Goal: Information Seeking & Learning: Learn about a topic

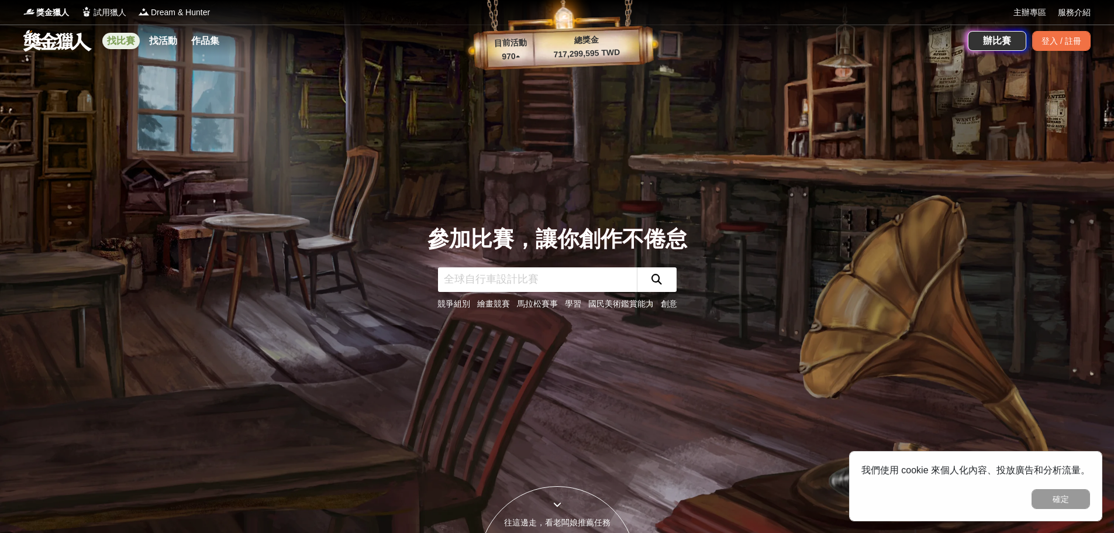
click at [117, 36] on link "找比賽" at bounding box center [120, 41] width 37 height 16
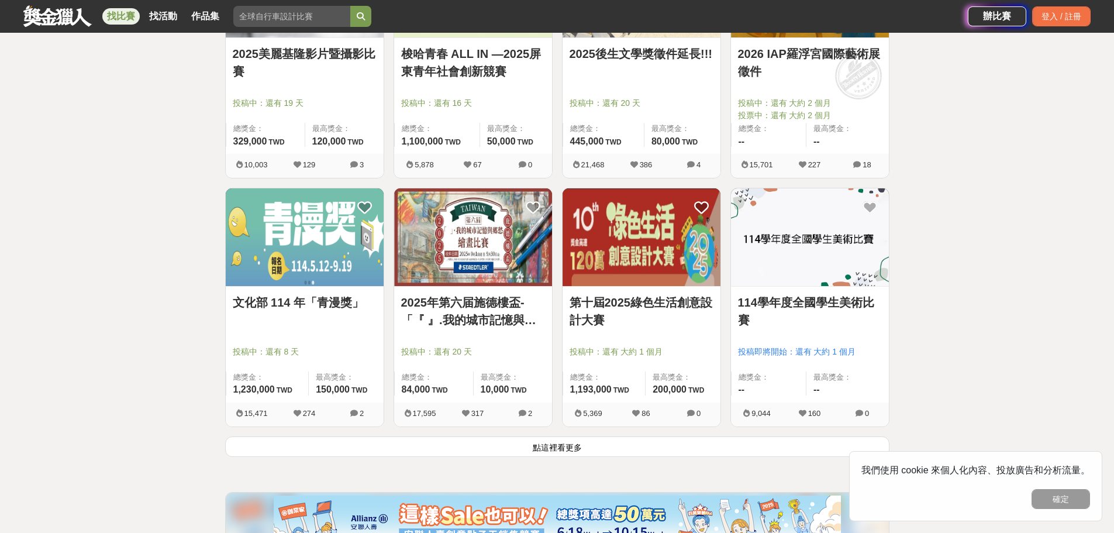
scroll to position [1345, 0]
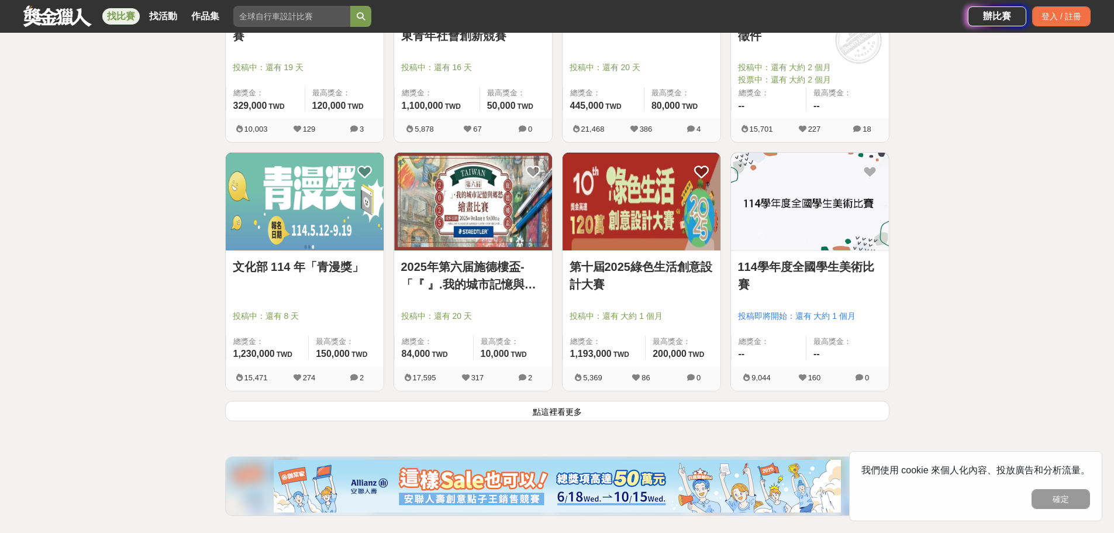
click at [551, 411] on button "點這裡看更多" at bounding box center [557, 411] width 664 height 20
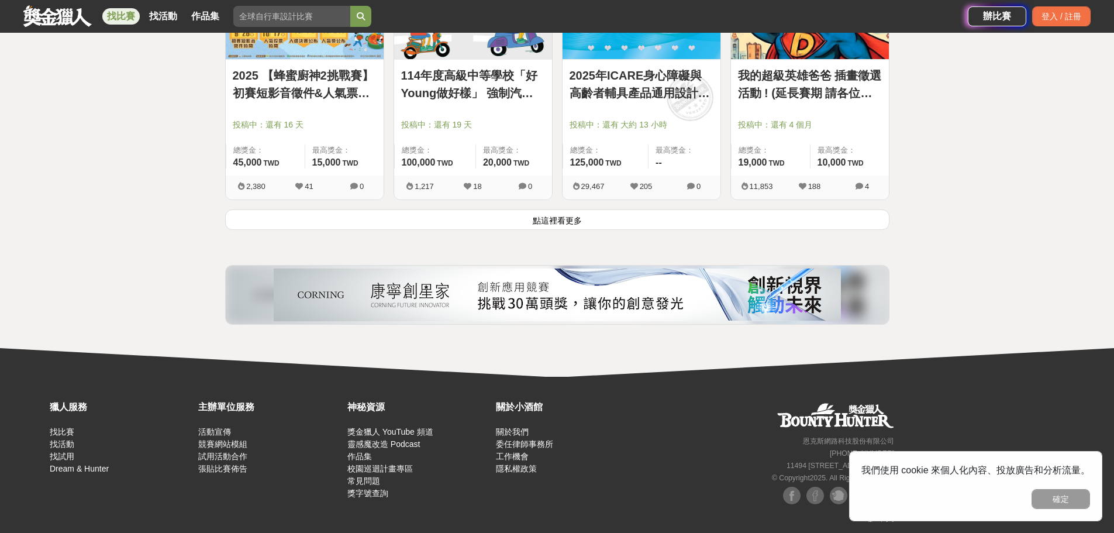
scroll to position [3034, 0]
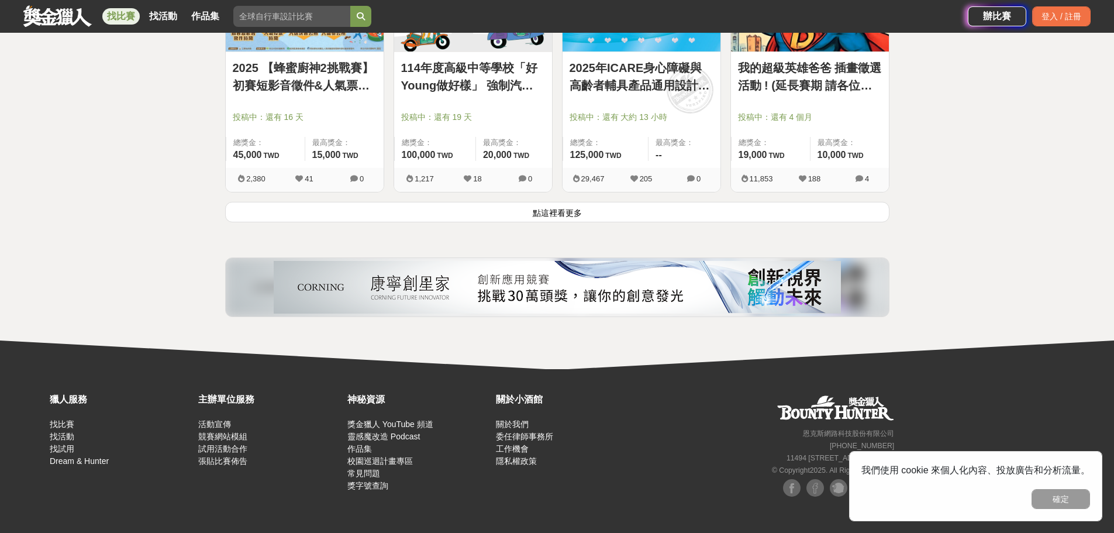
click at [523, 219] on button "點這裡看更多" at bounding box center [557, 212] width 664 height 20
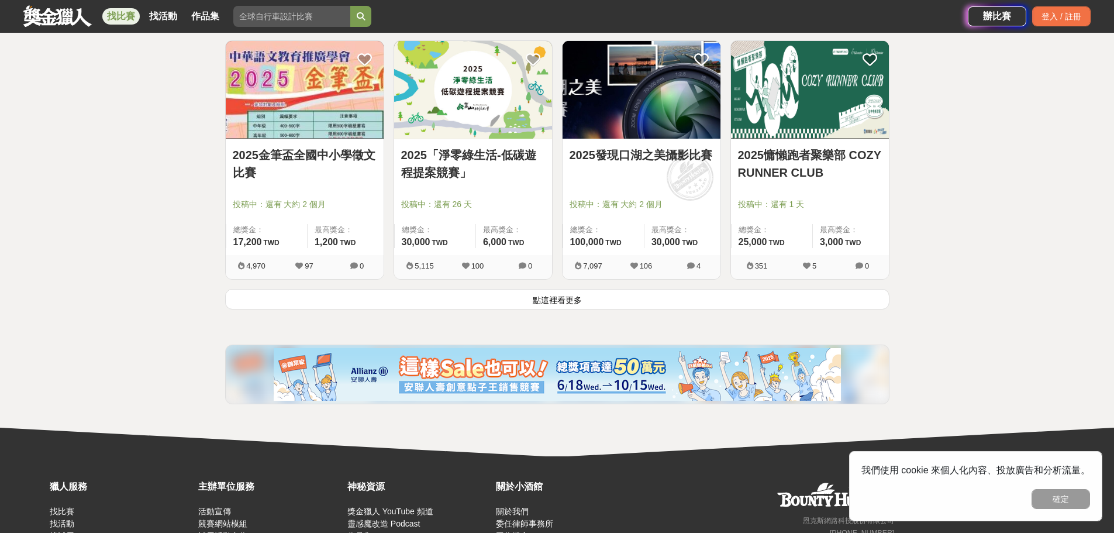
scroll to position [4438, 0]
click at [546, 308] on button "點這裡看更多" at bounding box center [557, 298] width 664 height 20
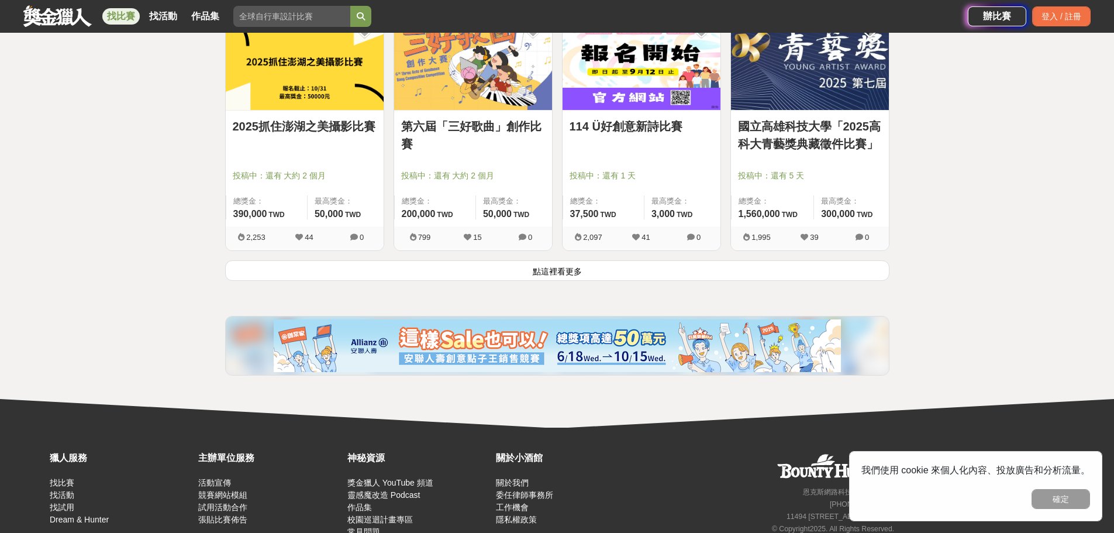
scroll to position [5958, 0]
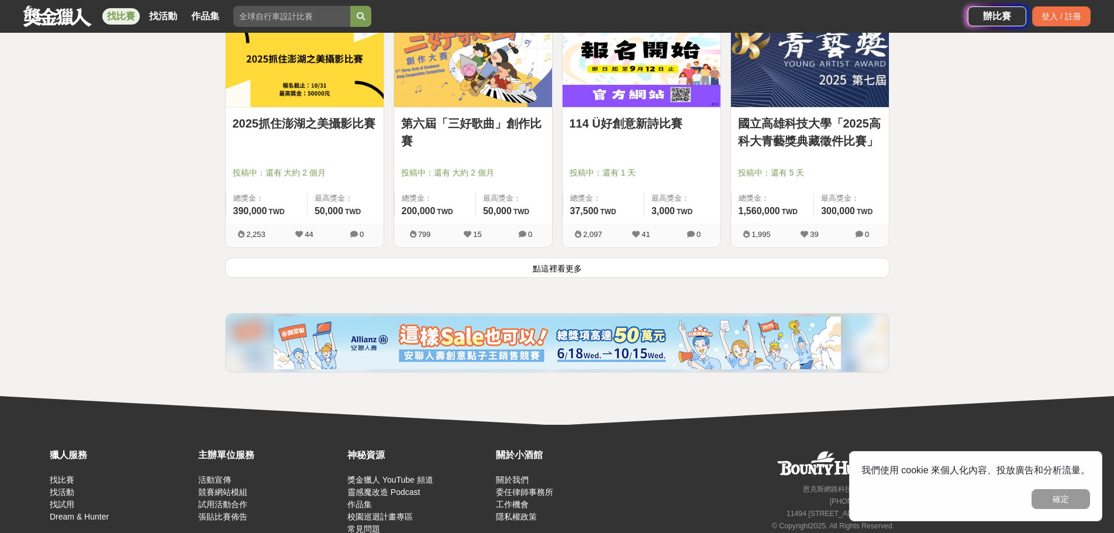
click at [580, 274] on button "點這裡看更多" at bounding box center [557, 267] width 664 height 20
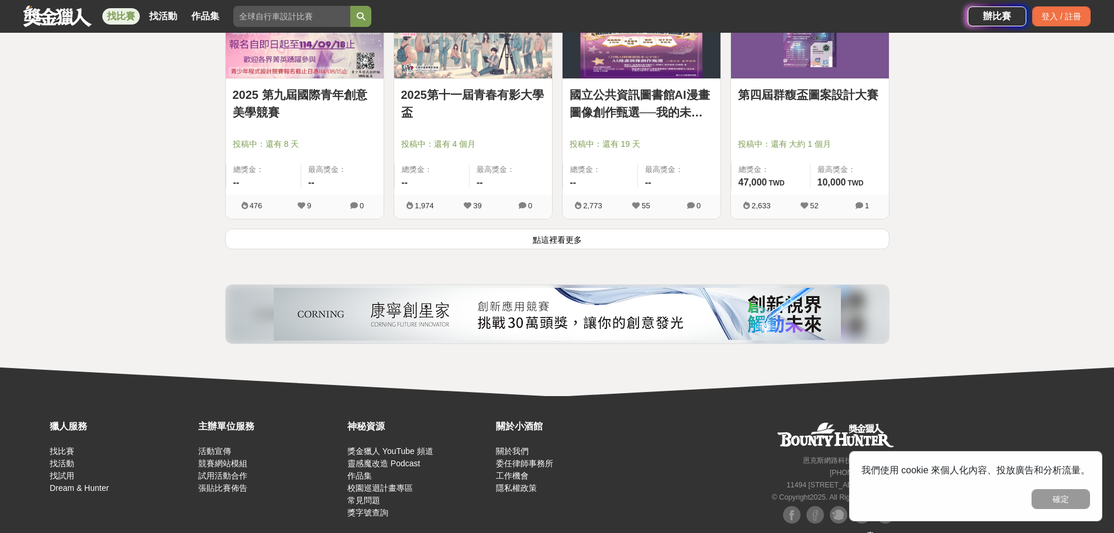
scroll to position [7479, 0]
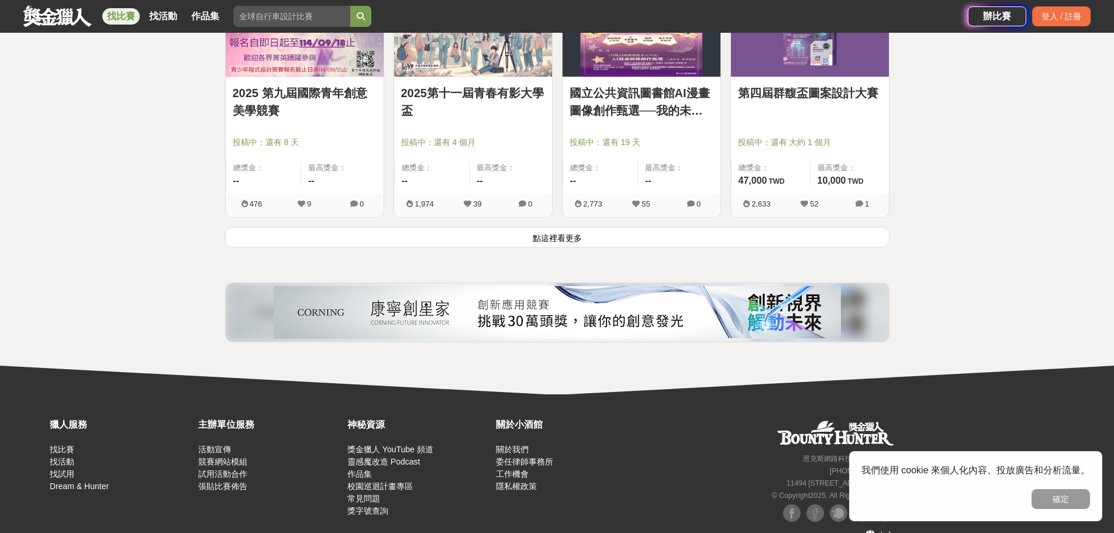
click at [477, 233] on button "點這裡看更多" at bounding box center [557, 237] width 664 height 20
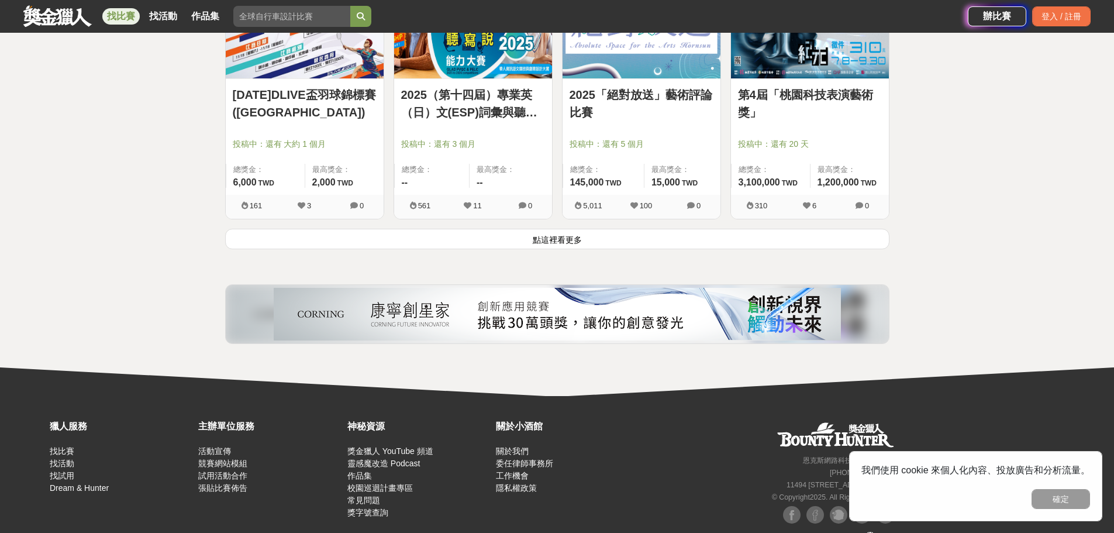
scroll to position [8994, 0]
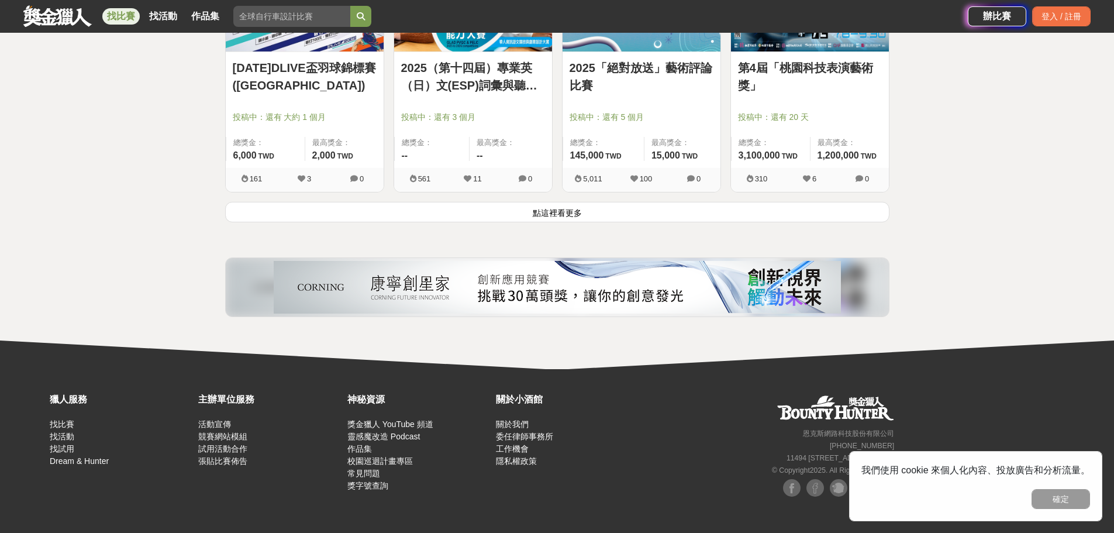
click at [513, 216] on button "點這裡看更多" at bounding box center [557, 212] width 664 height 20
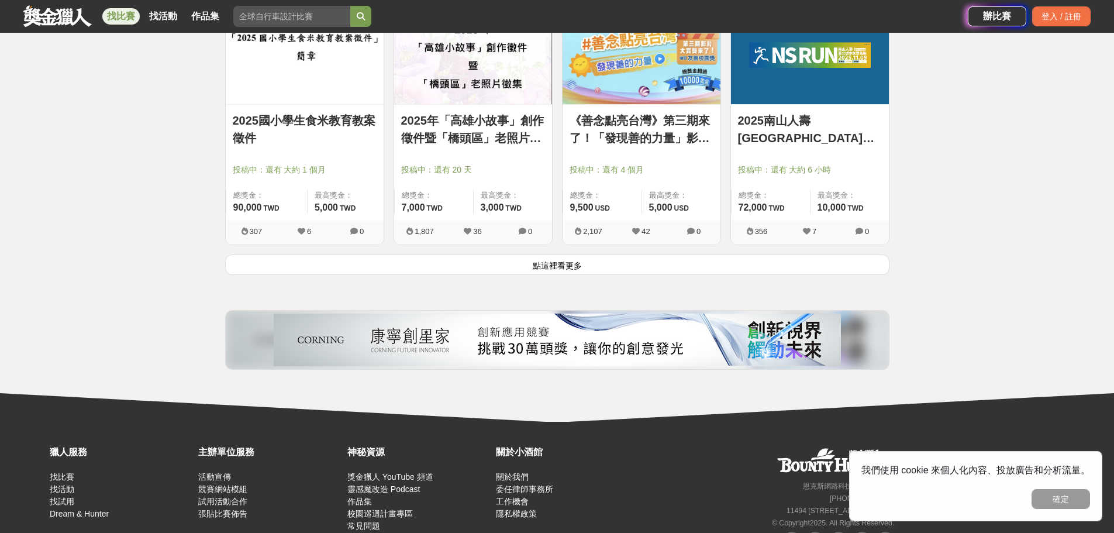
scroll to position [10484, 0]
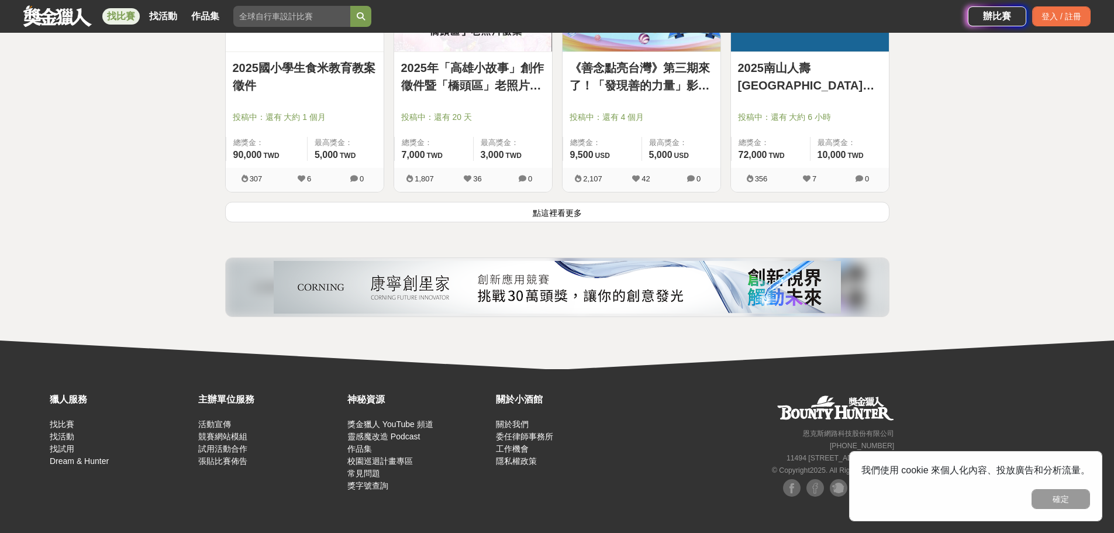
click at [524, 219] on button "點這裡看更多" at bounding box center [557, 212] width 664 height 20
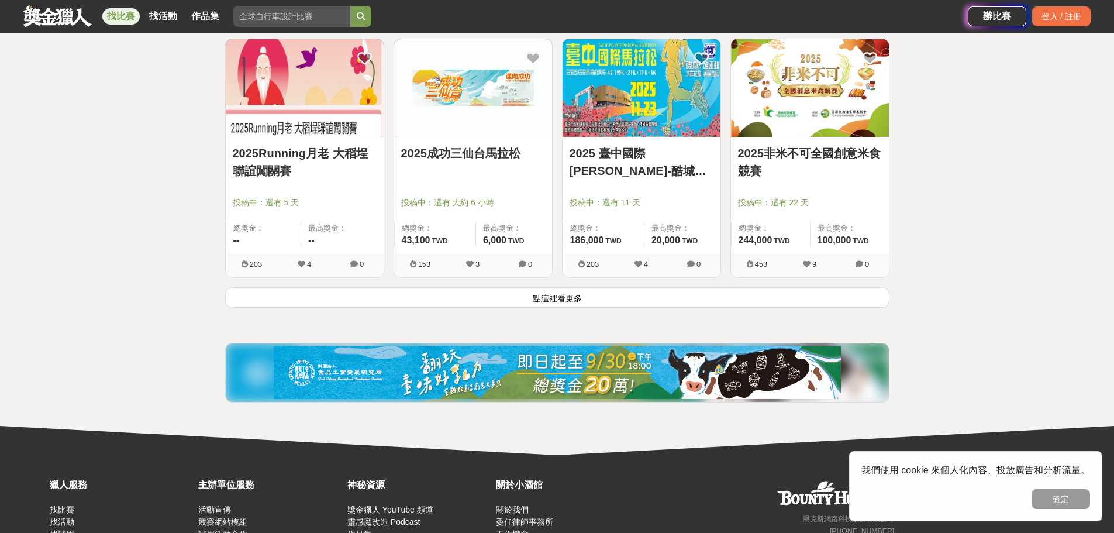
scroll to position [11974, 0]
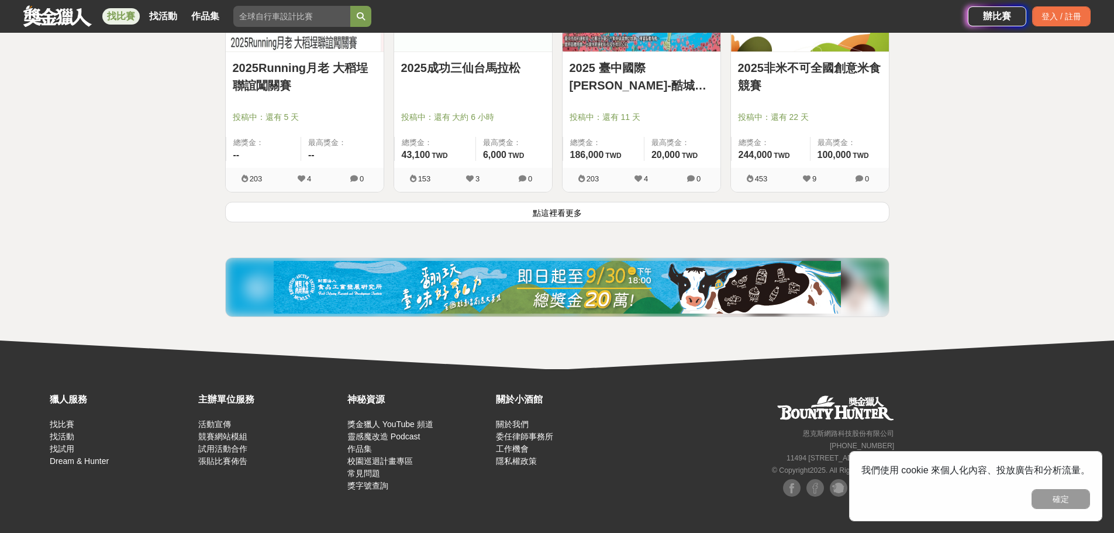
click at [537, 215] on button "點這裡看更多" at bounding box center [557, 212] width 664 height 20
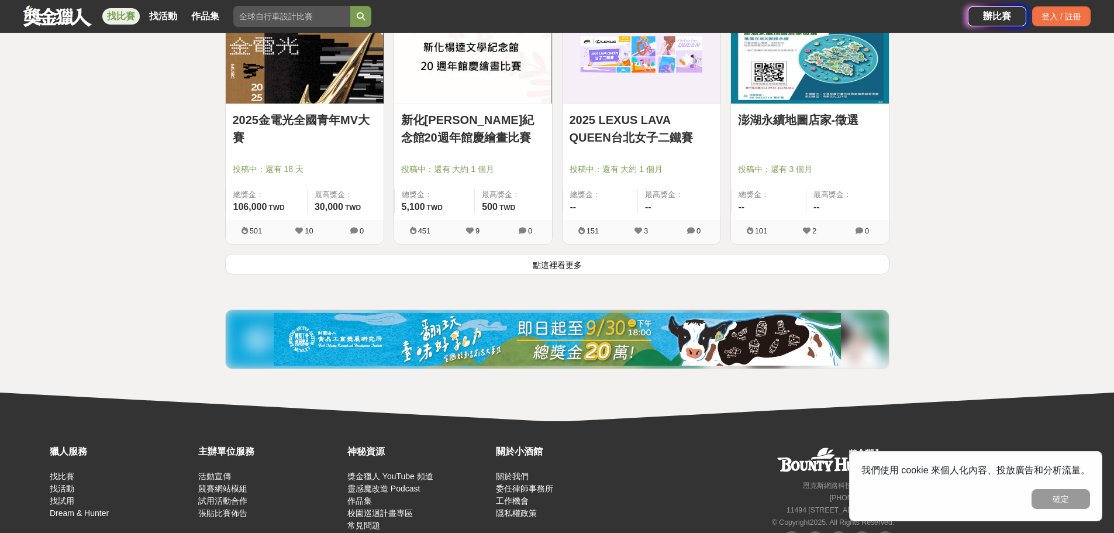
scroll to position [13437, 0]
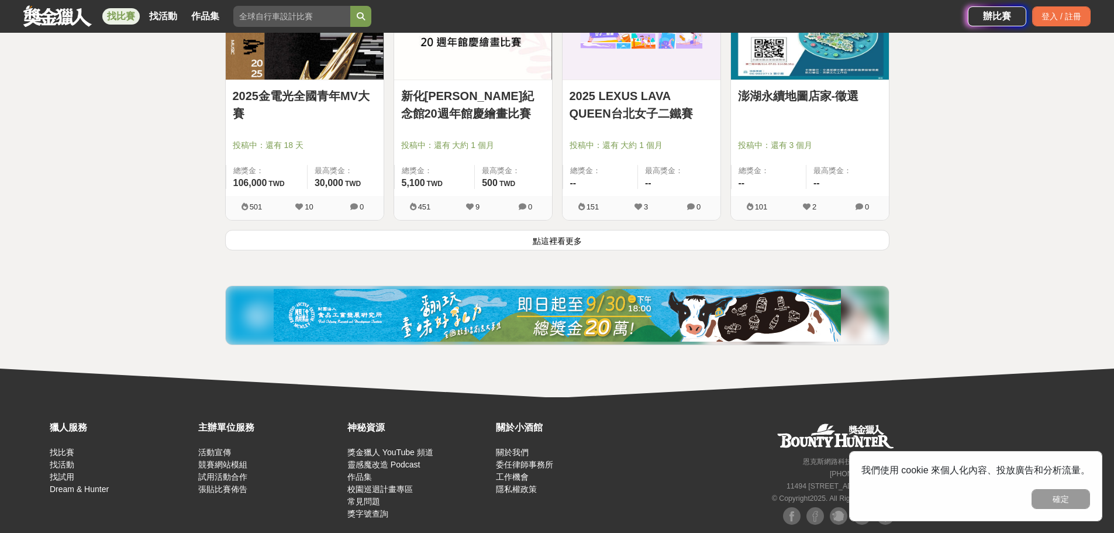
click at [539, 249] on button "點這裡看更多" at bounding box center [557, 240] width 664 height 20
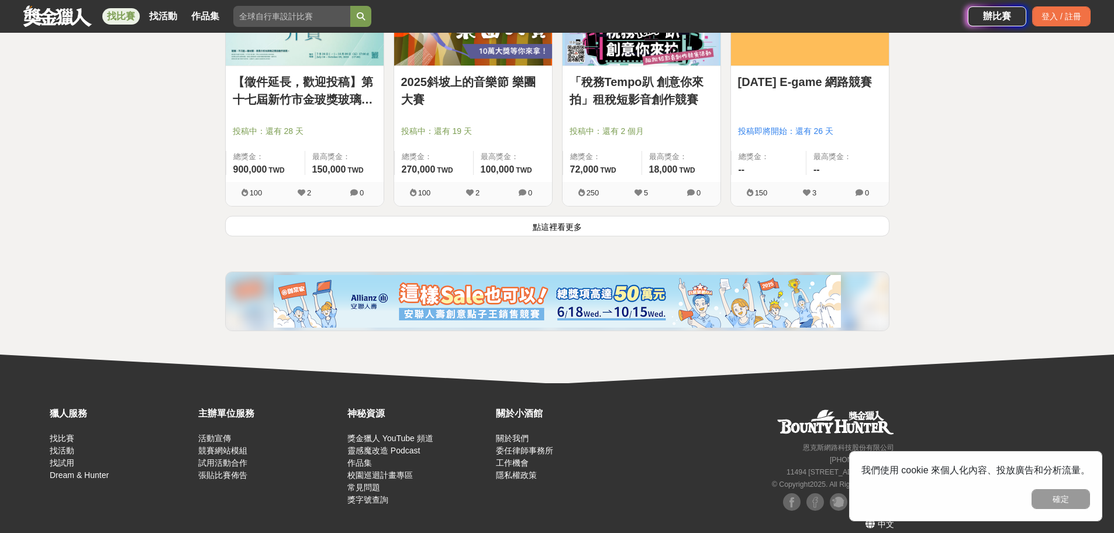
scroll to position [14954, 0]
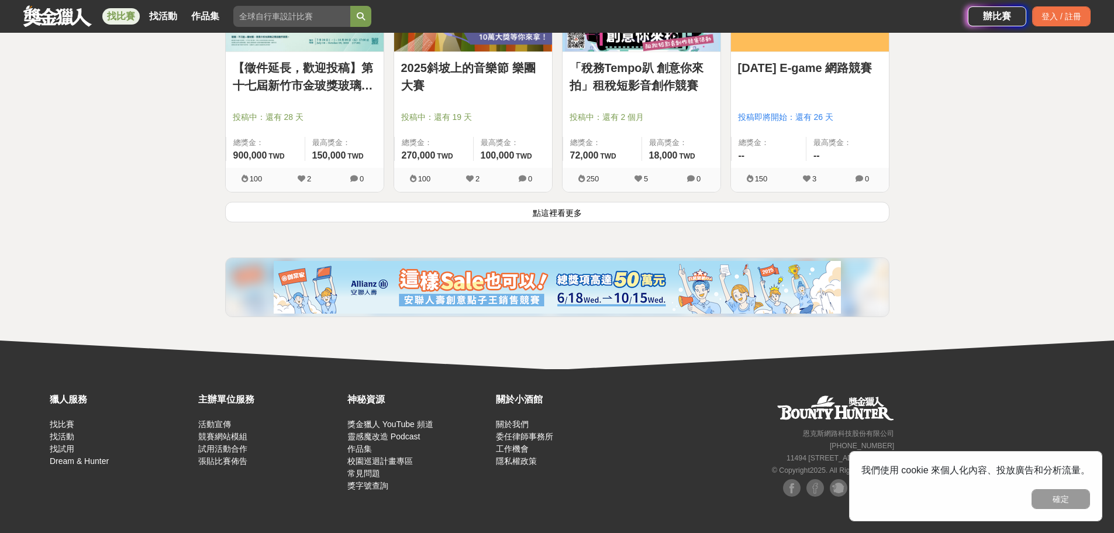
click at [530, 222] on button "點這裡看更多" at bounding box center [557, 212] width 664 height 20
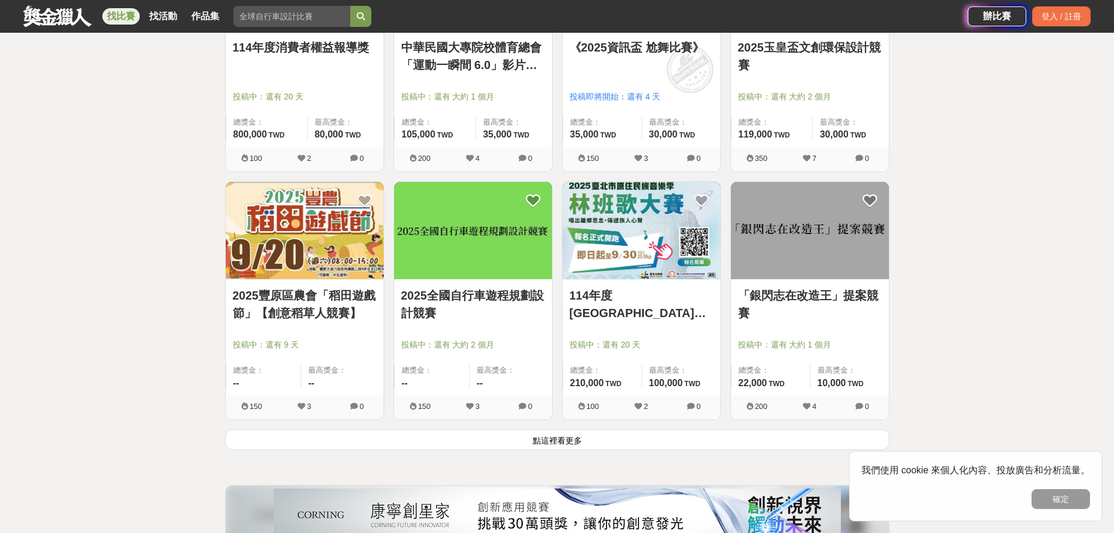
scroll to position [16241, 0]
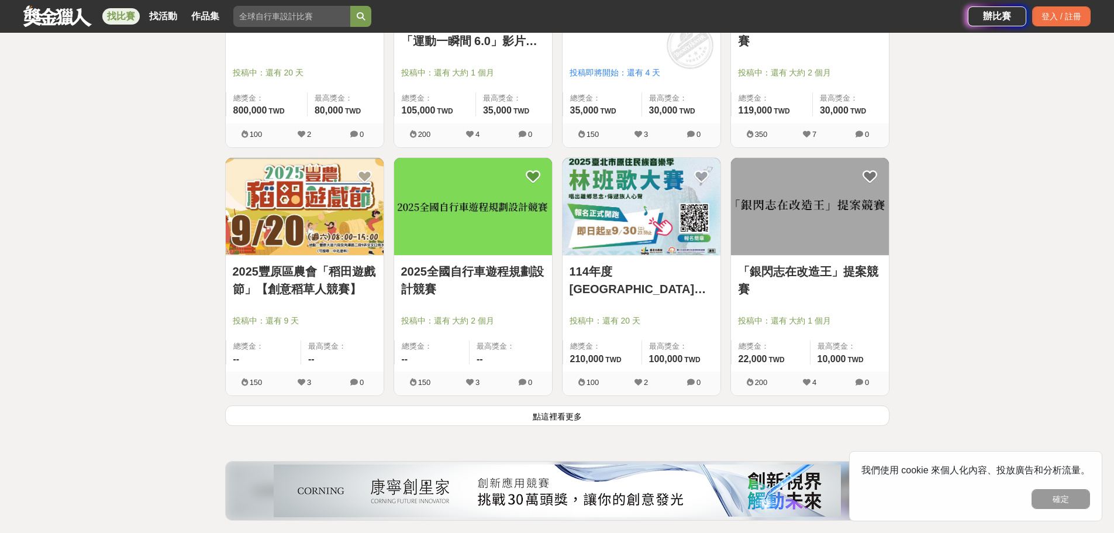
click at [517, 422] on button "點這裡看更多" at bounding box center [557, 415] width 664 height 20
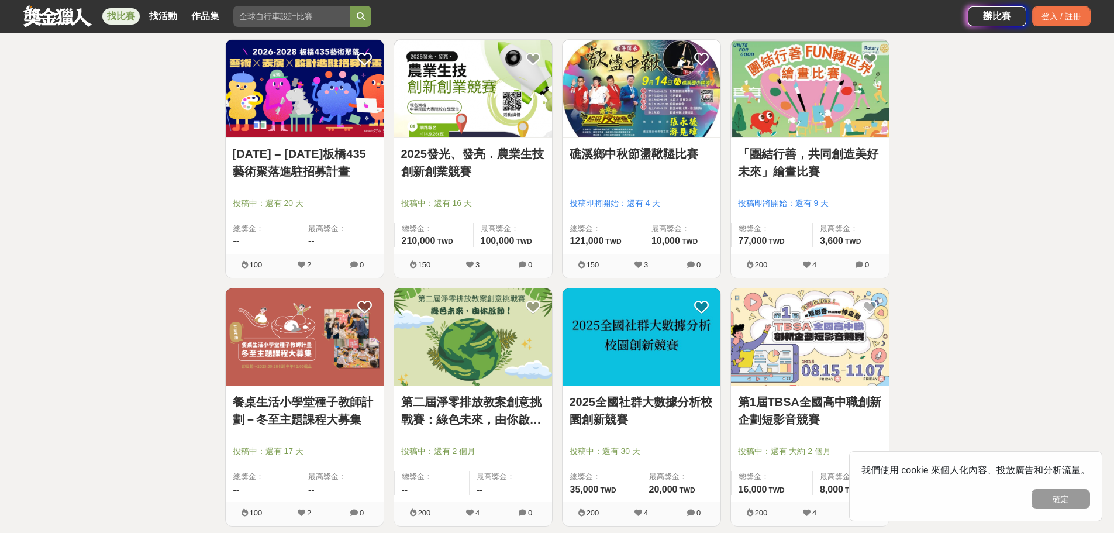
scroll to position [17527, 0]
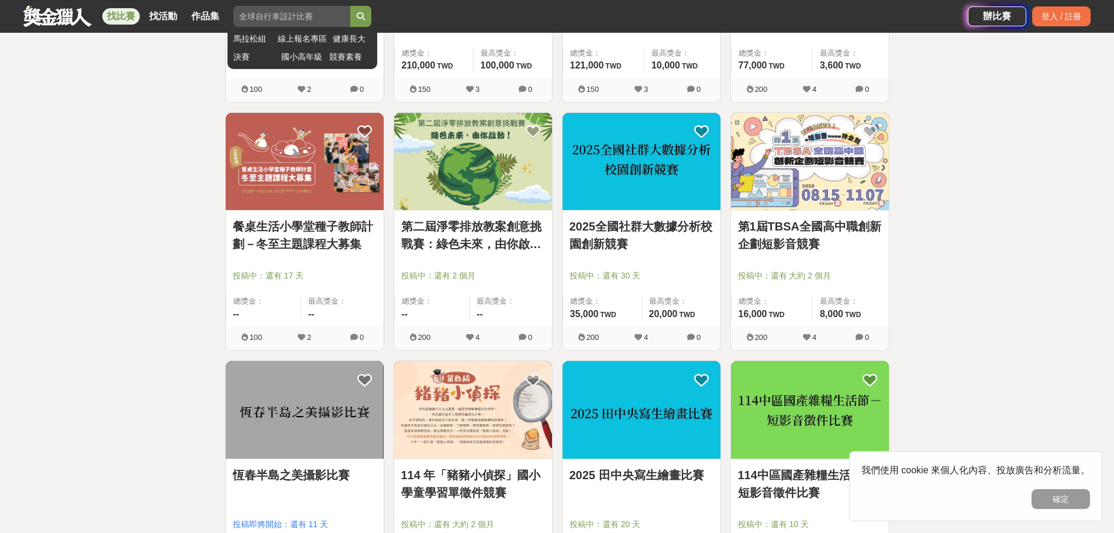
click at [309, 22] on input "search" at bounding box center [291, 16] width 117 height 21
type input "科技"
click at [350, 6] on button "submit" at bounding box center [360, 16] width 21 height 21
click at [371, 18] on button "submit" at bounding box center [360, 16] width 21 height 21
click at [365, 14] on icon "submit" at bounding box center [361, 16] width 8 height 8
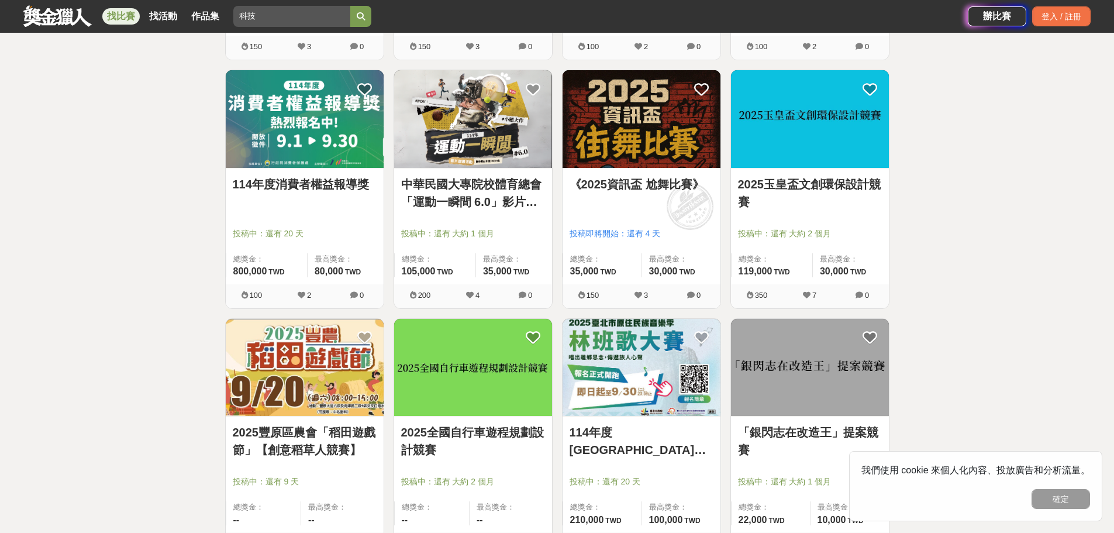
scroll to position [16007, 0]
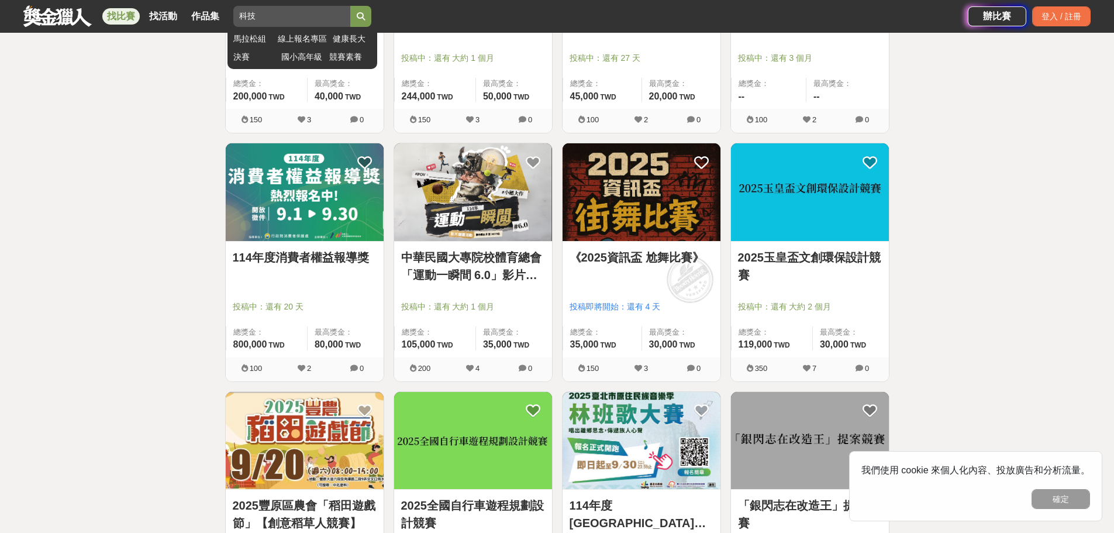
click at [290, 15] on input "科技" at bounding box center [291, 16] width 117 height 21
click at [365, 19] on icon "submit" at bounding box center [361, 16] width 8 height 8
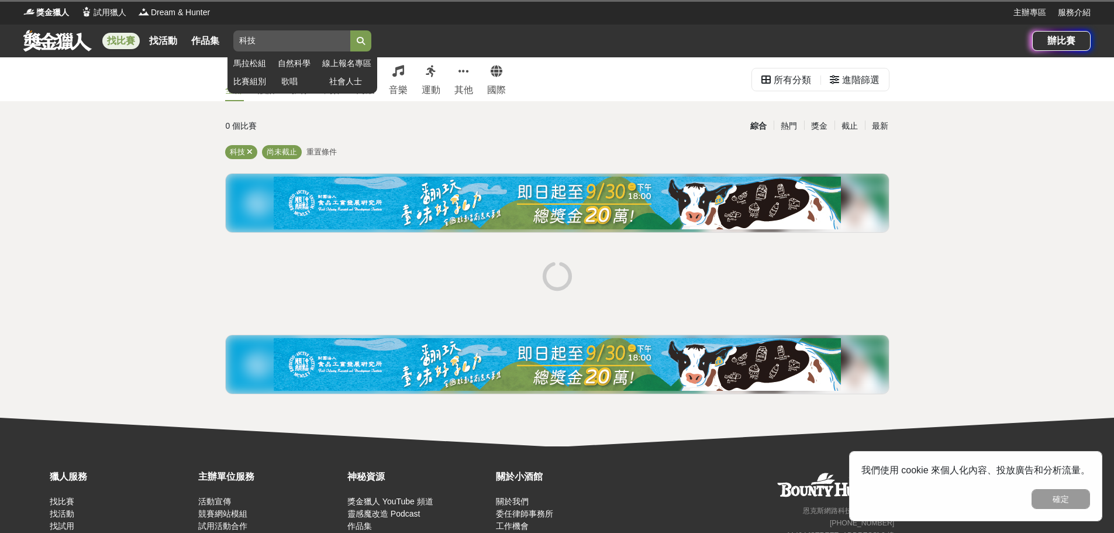
scroll to position [77, 0]
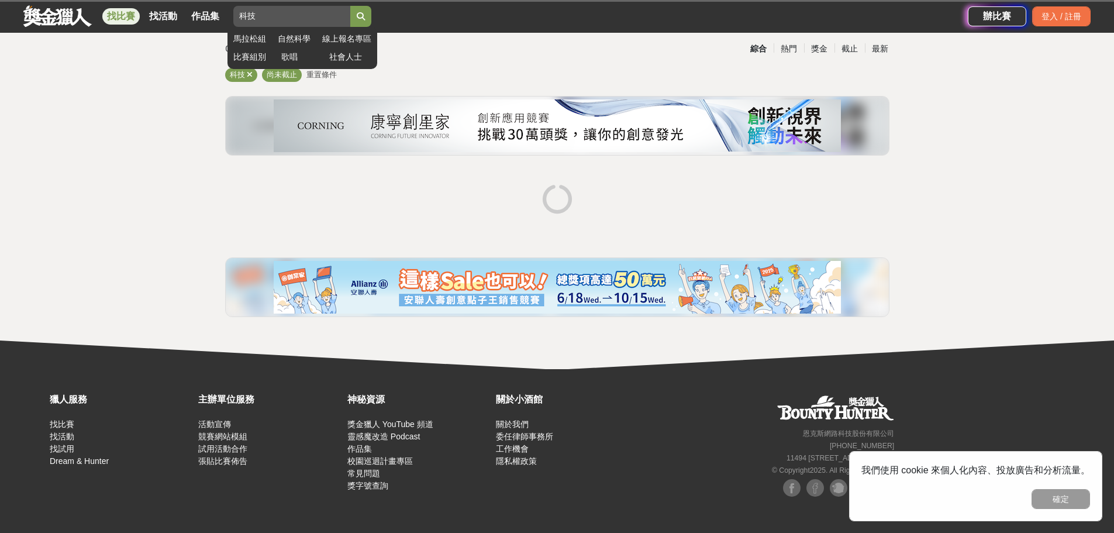
click at [364, 25] on button "submit" at bounding box center [360, 16] width 21 height 21
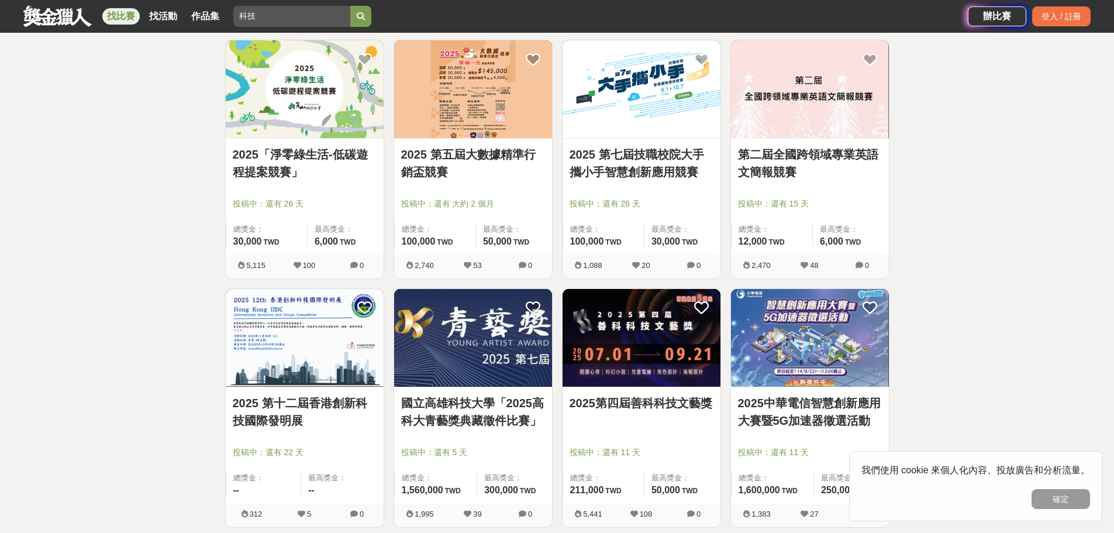
scroll to position [779, 0]
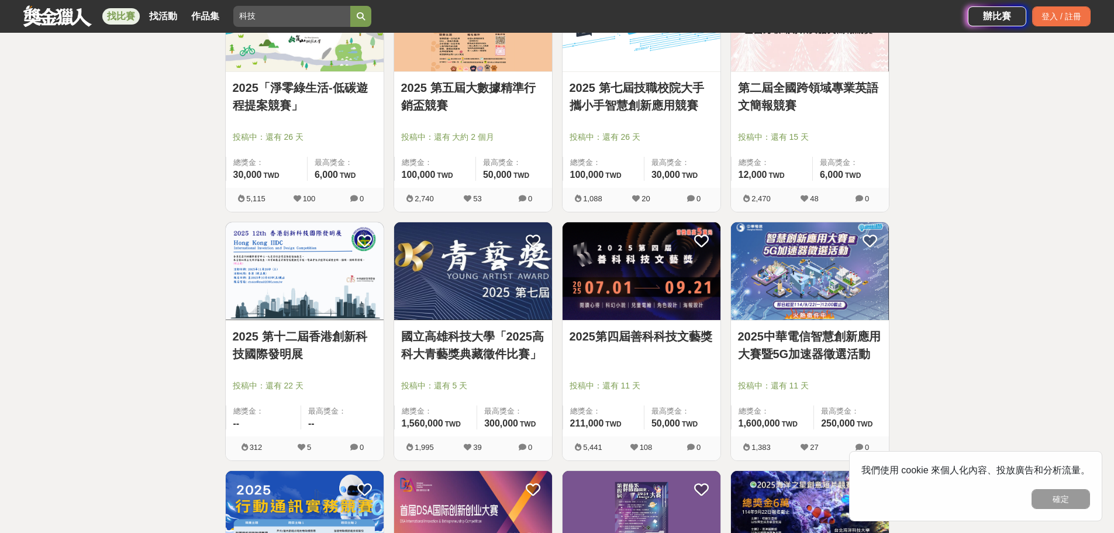
click at [633, 263] on img at bounding box center [642, 271] width 158 height 98
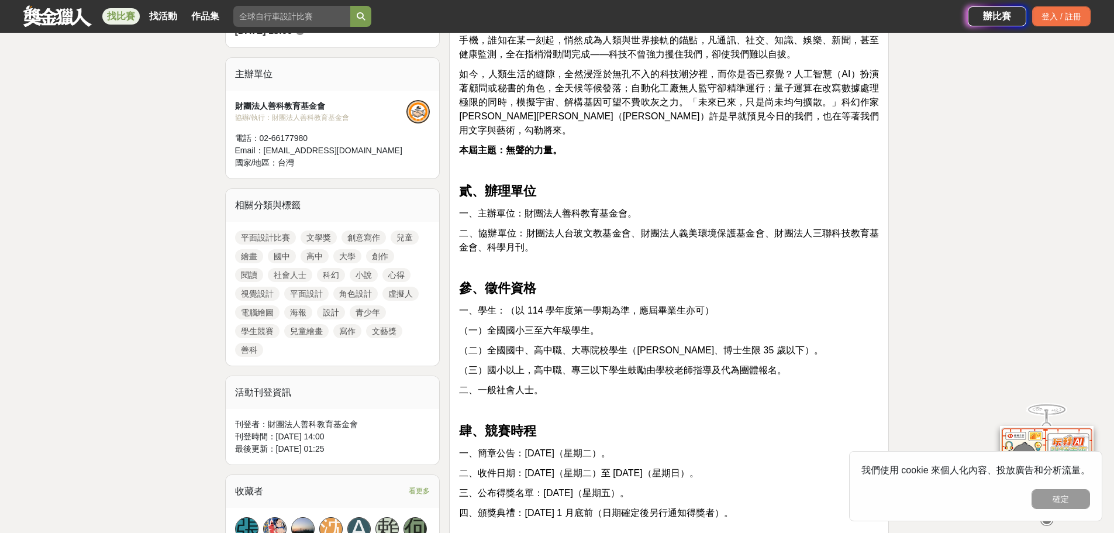
scroll to position [468, 0]
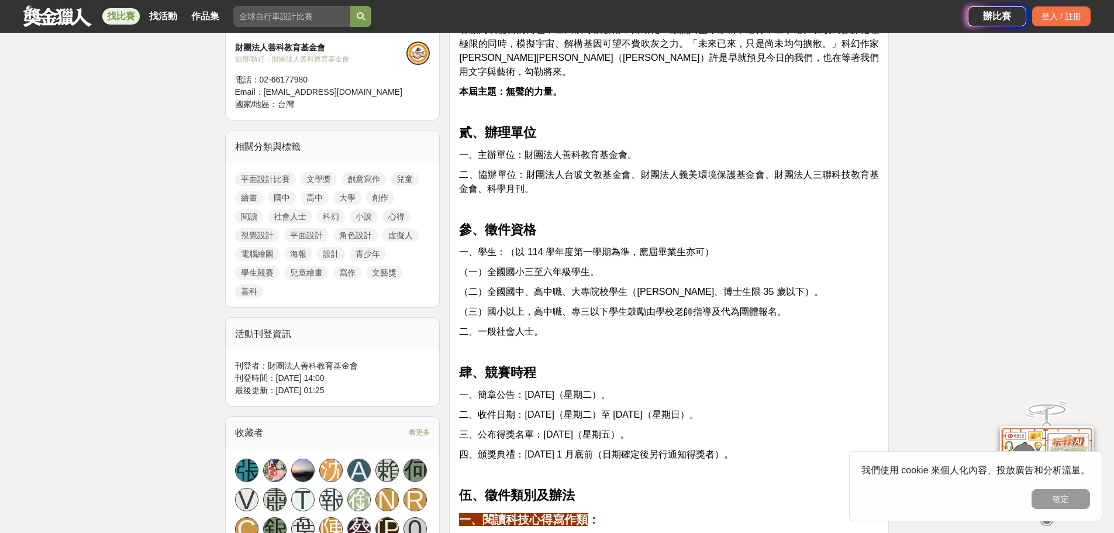
drag, startPoint x: 578, startPoint y: 418, endPoint x: 622, endPoint y: 423, distance: 44.8
click at [622, 429] on span "三、公布得獎名單：[DATE]（星期五）。" at bounding box center [544, 434] width 170 height 10
click at [613, 409] on span "二、收件日期：[DATE]（星期二）至 [DATE]（星期日）。" at bounding box center [578, 414] width 239 height 10
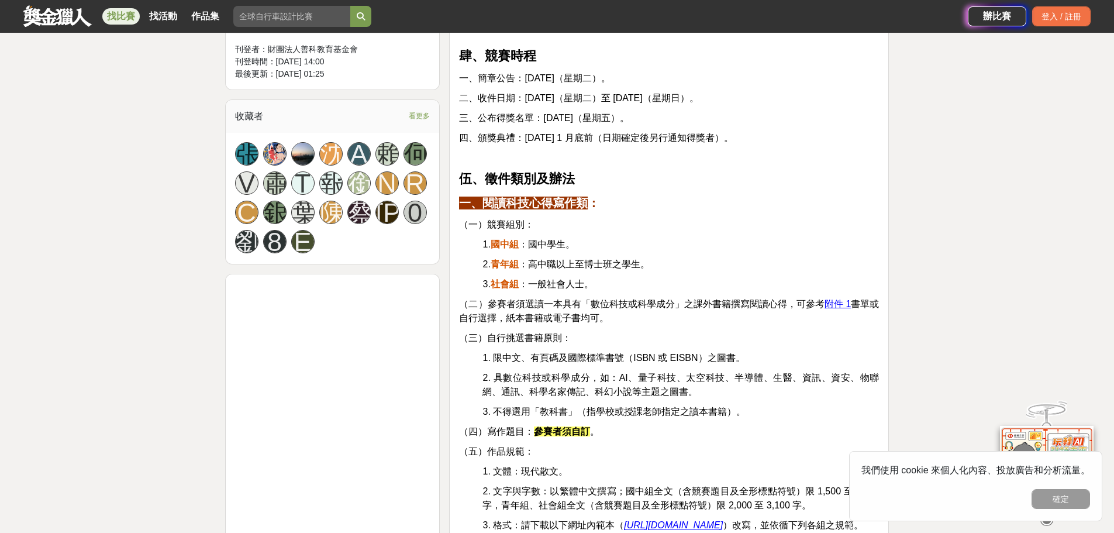
scroll to position [760, 0]
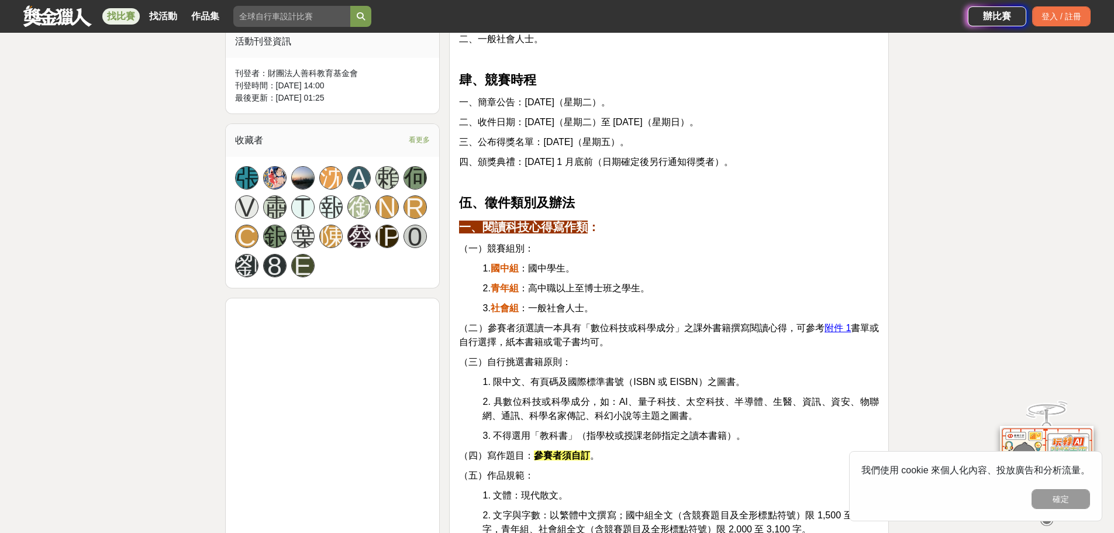
click at [840, 323] on u "附件 1" at bounding box center [838, 328] width 26 height 10
